Goal: Information Seeking & Learning: Learn about a topic

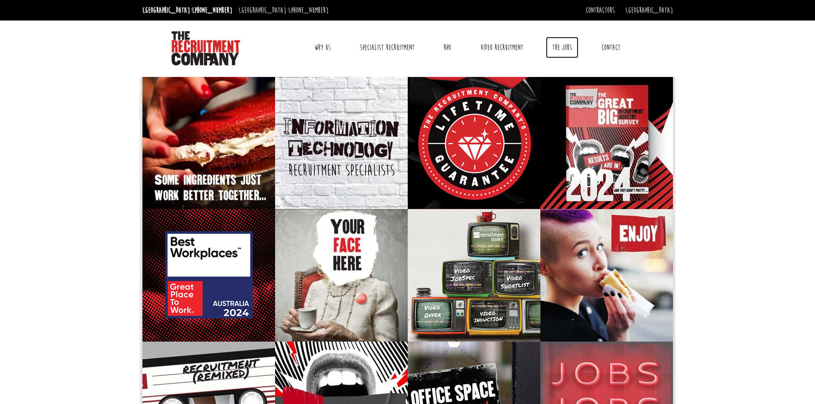
click at [558, 44] on link "The Jobs" at bounding box center [562, 47] width 33 height 21
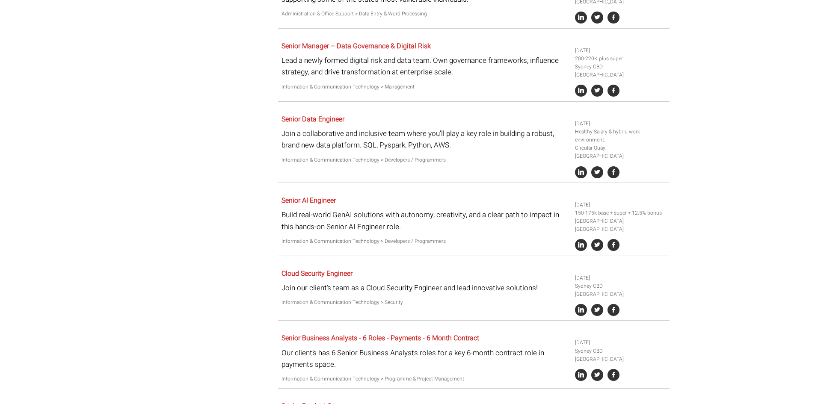
scroll to position [496, 0]
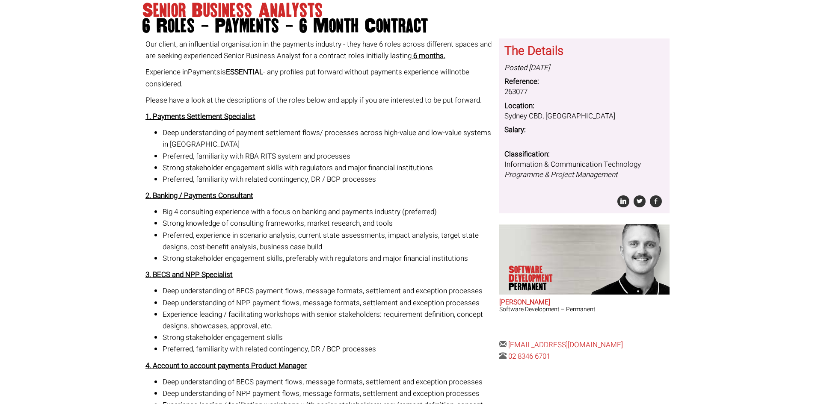
scroll to position [128, 0]
